Goal: Check status: Check status

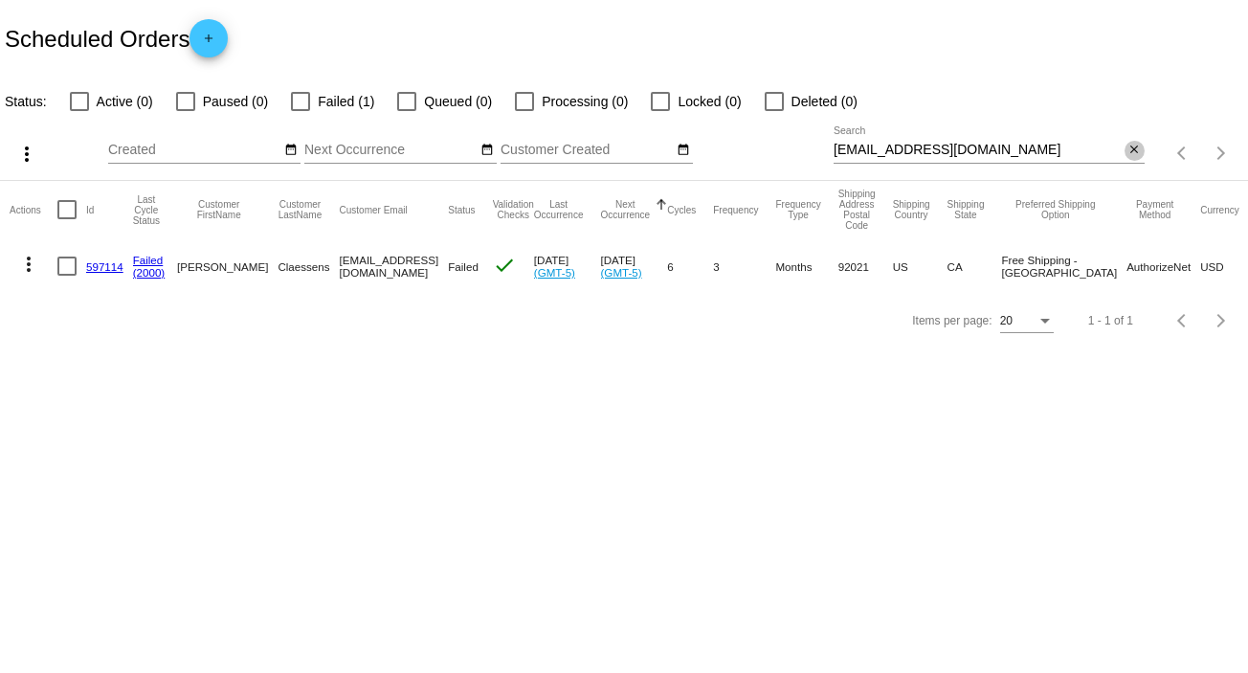
click at [1135, 146] on mat-icon "close" at bounding box center [1134, 150] width 13 height 15
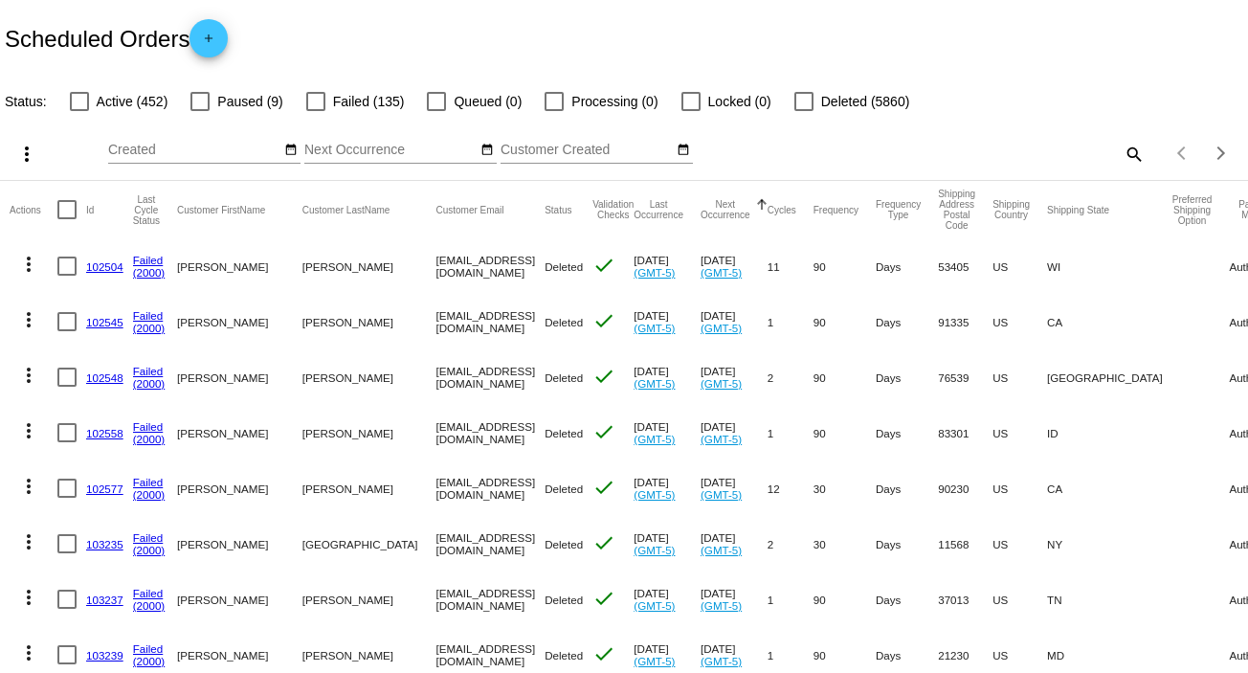
click at [1122, 148] on mat-icon "search" at bounding box center [1133, 154] width 23 height 30
click at [1126, 146] on input "Search" at bounding box center [989, 150] width 311 height 15
paste input "[EMAIL_ADDRESS][DOMAIN_NAME]"
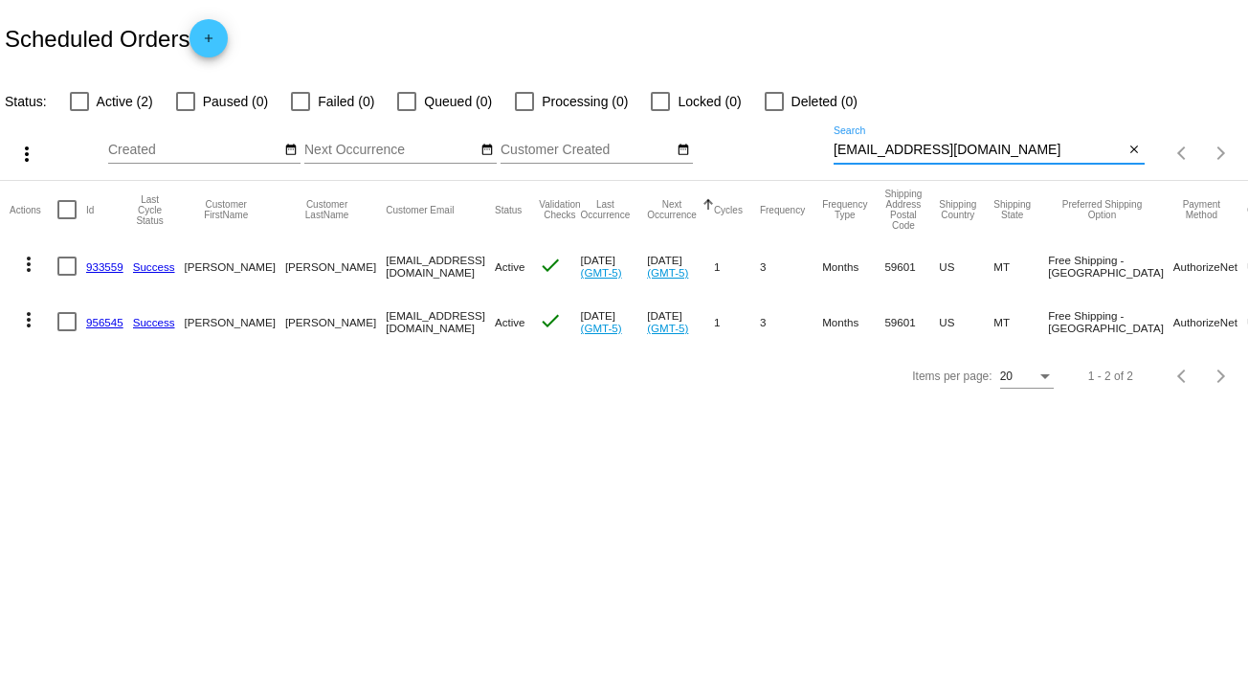
type input "[EMAIL_ADDRESS][DOMAIN_NAME]"
